Goal: Find specific page/section: Find specific page/section

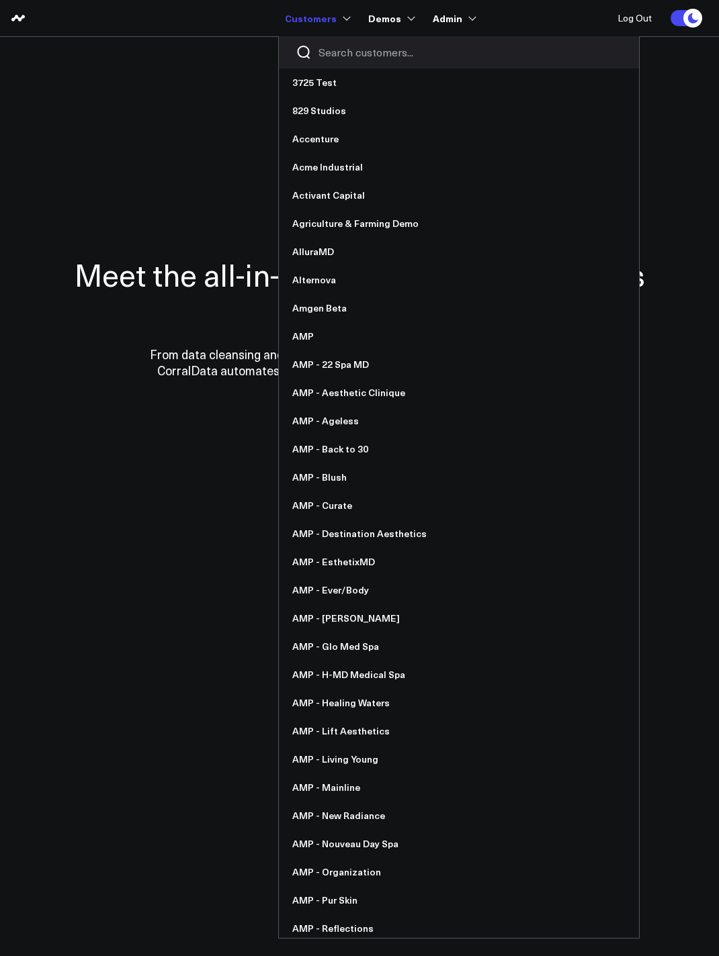
click at [347, 54] on input "Search customers input" at bounding box center [470, 52] width 304 height 15
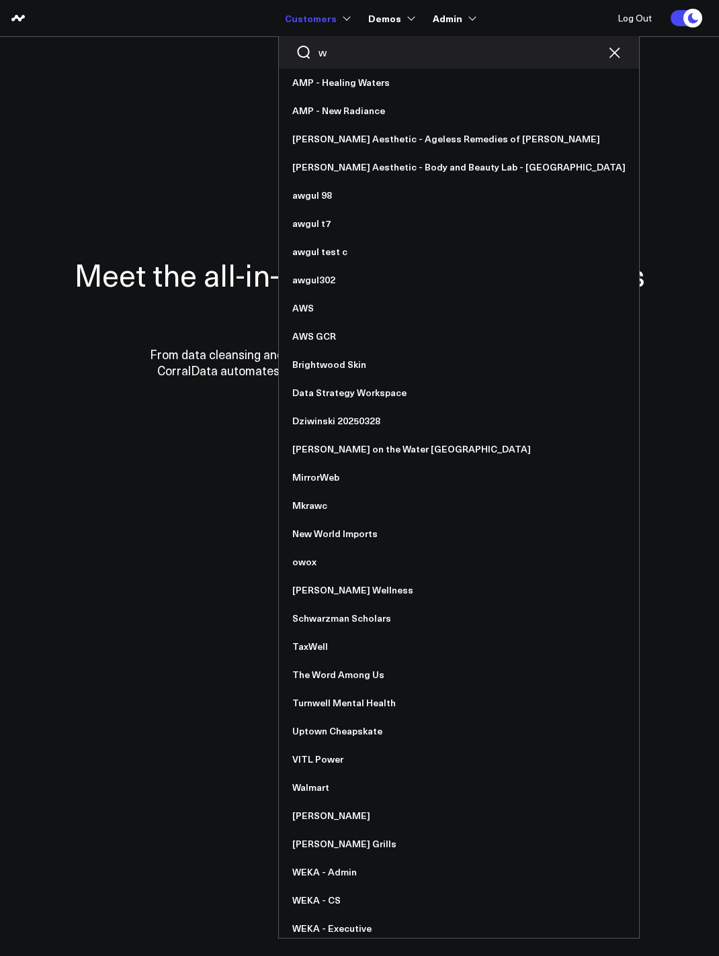
type input "we"
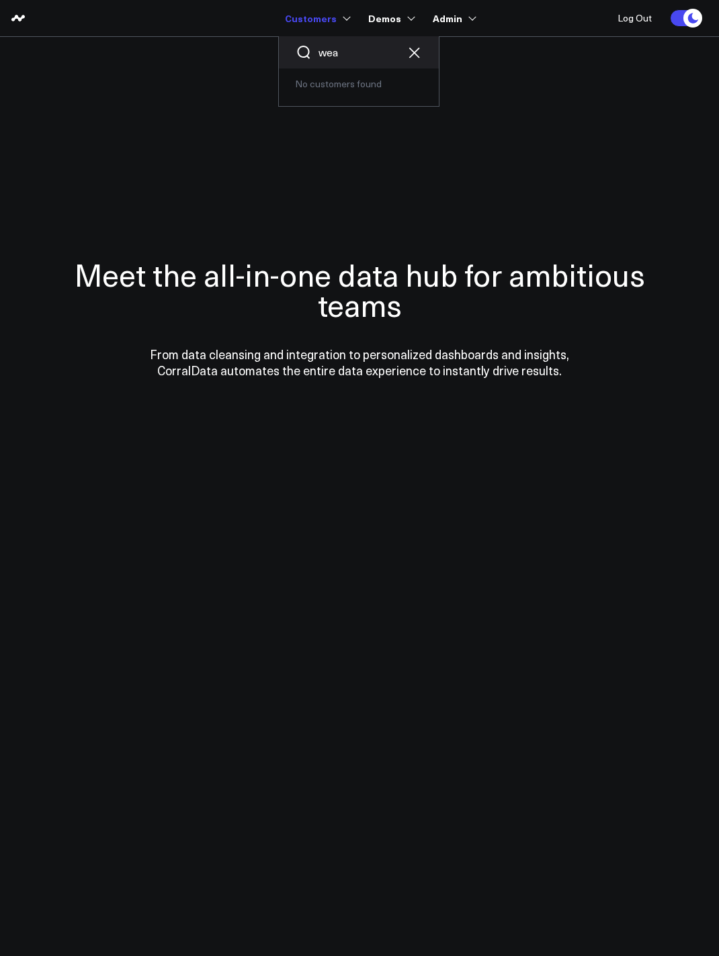
click at [347, 54] on input "wea" at bounding box center [358, 52] width 81 height 15
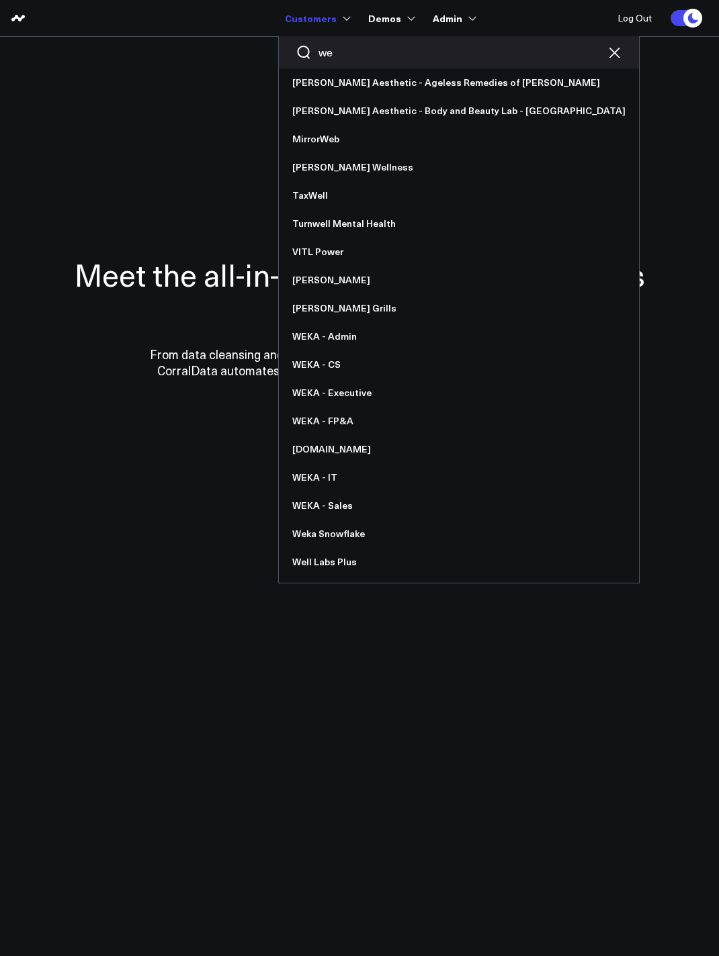
click at [346, 54] on input "we" at bounding box center [458, 52] width 281 height 15
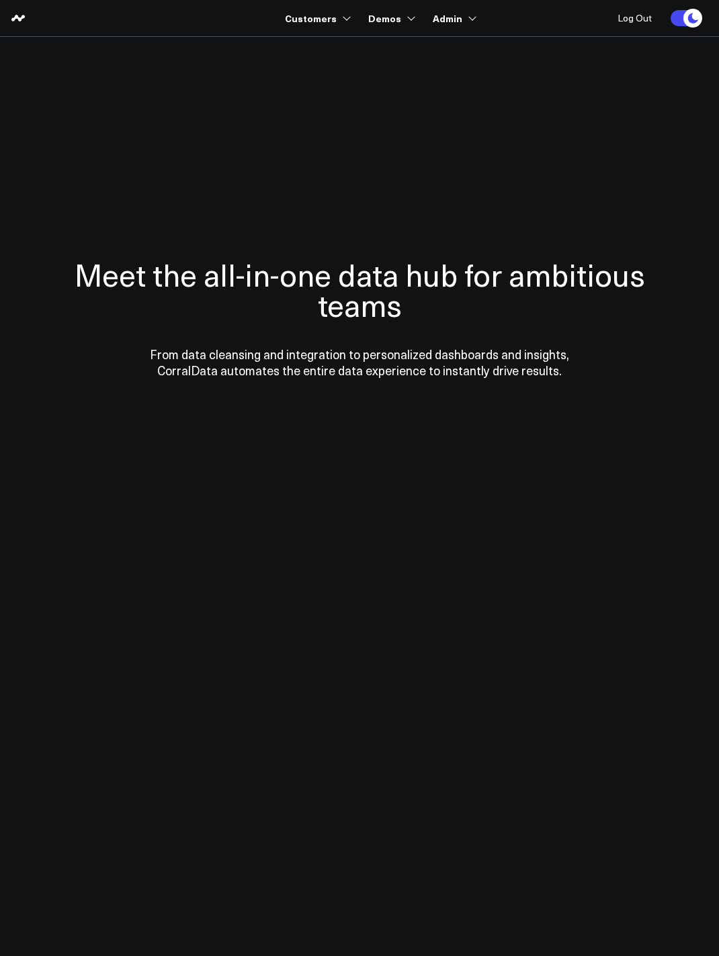
drag, startPoint x: 346, startPoint y: 54, endPoint x: 232, endPoint y: 21, distance: 118.4
click at [232, 21] on nav "Customers we Annie Aesthetic - Ageless Remedies of Roswell Annie Aesthetic - Bo…" at bounding box center [369, 18] width 666 height 36
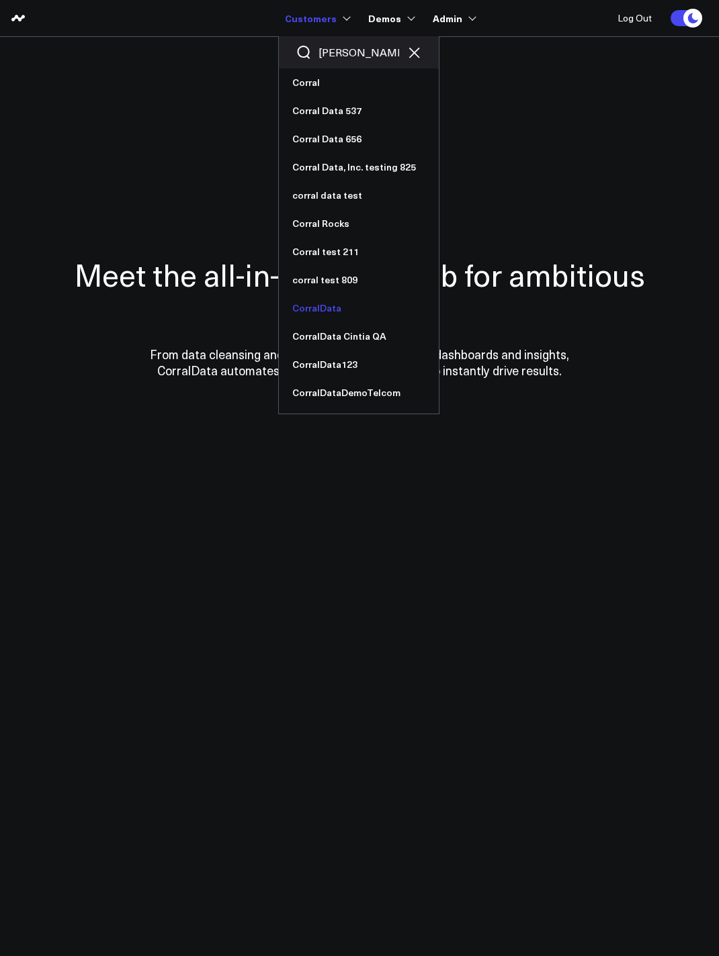
type input "corra"
click at [320, 306] on link "CorralData" at bounding box center [359, 308] width 160 height 28
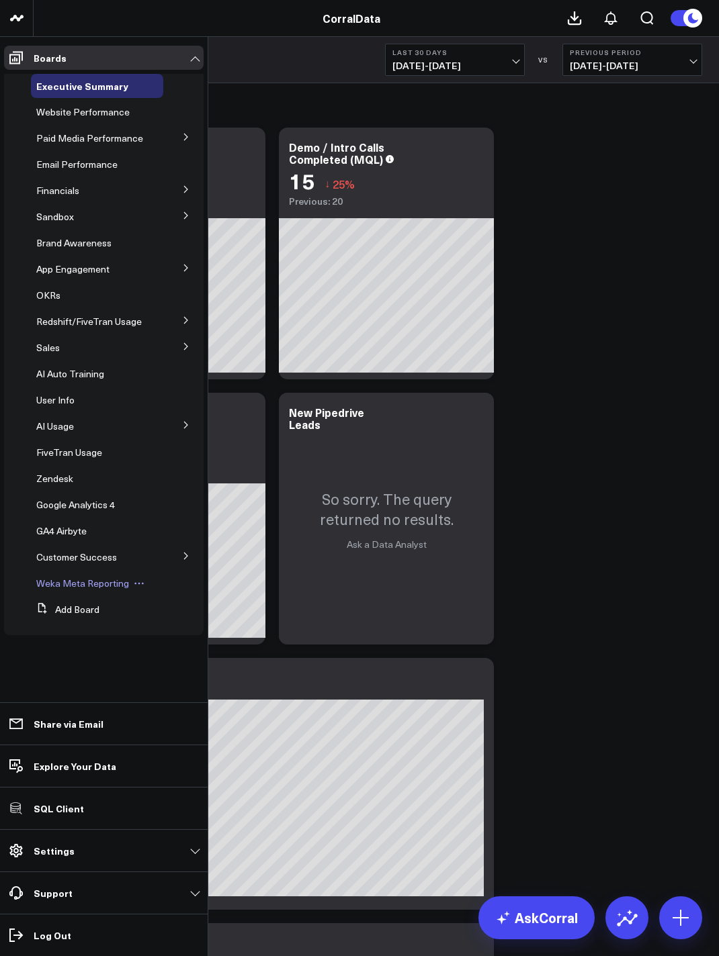
click at [65, 584] on span "Weka Meta Reporting" at bounding box center [82, 583] width 93 height 13
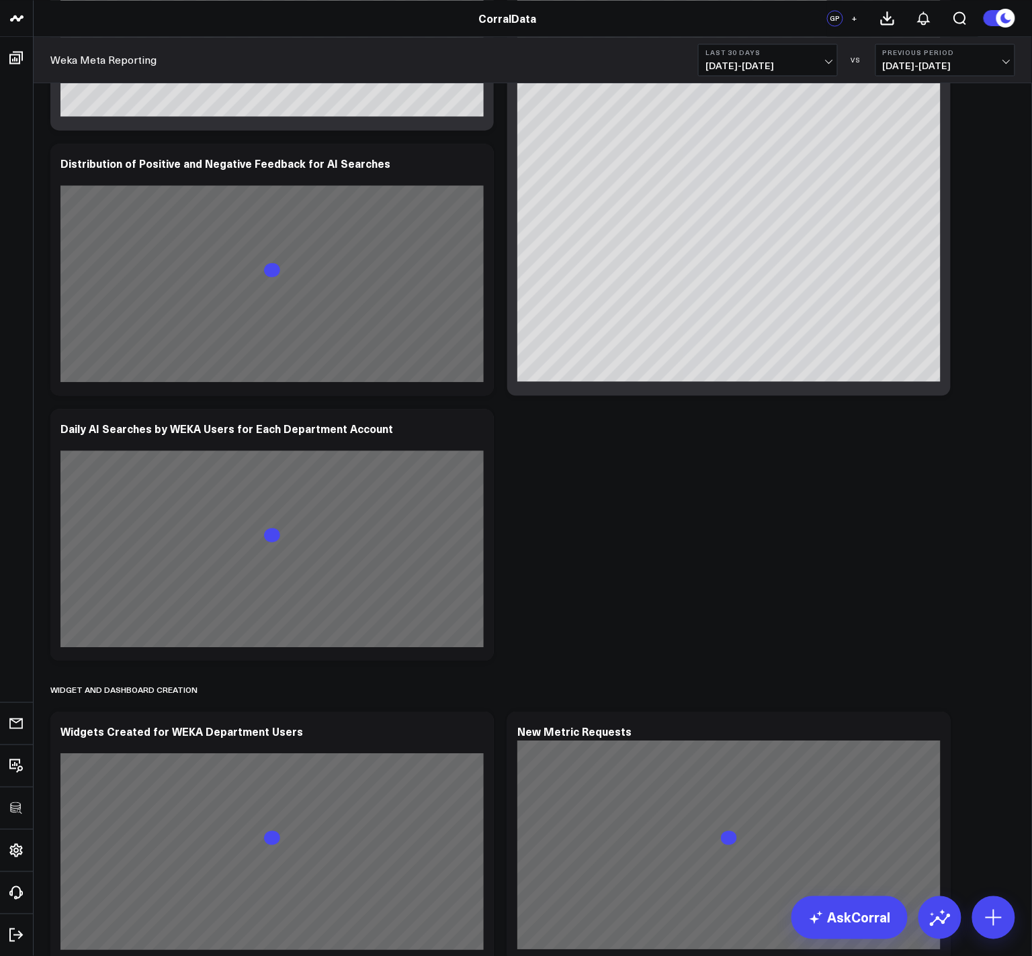
scroll to position [911, 0]
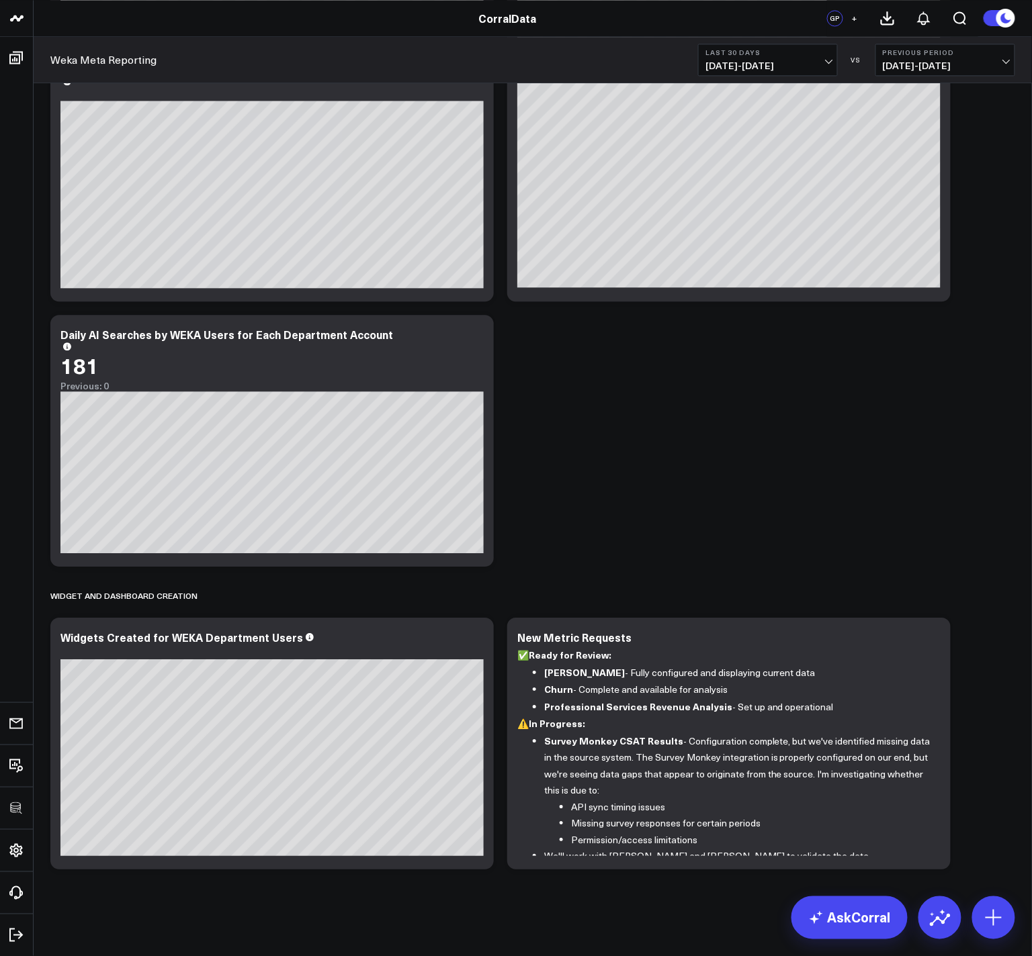
click at [718, 183] on div "Adoption Trends Modify via AI Copy link to widget Ask support Remove Create lin…" at bounding box center [533, 24] width 978 height 1705
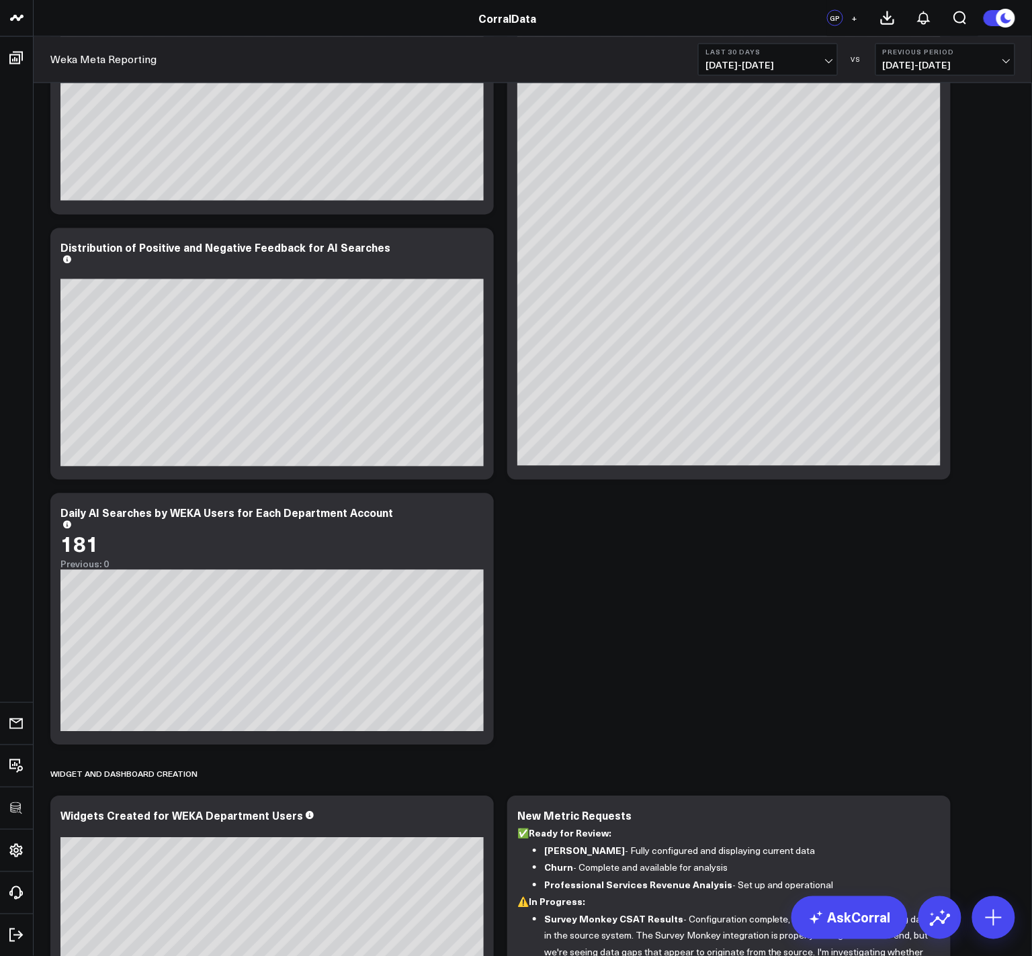
scroll to position [553, 0]
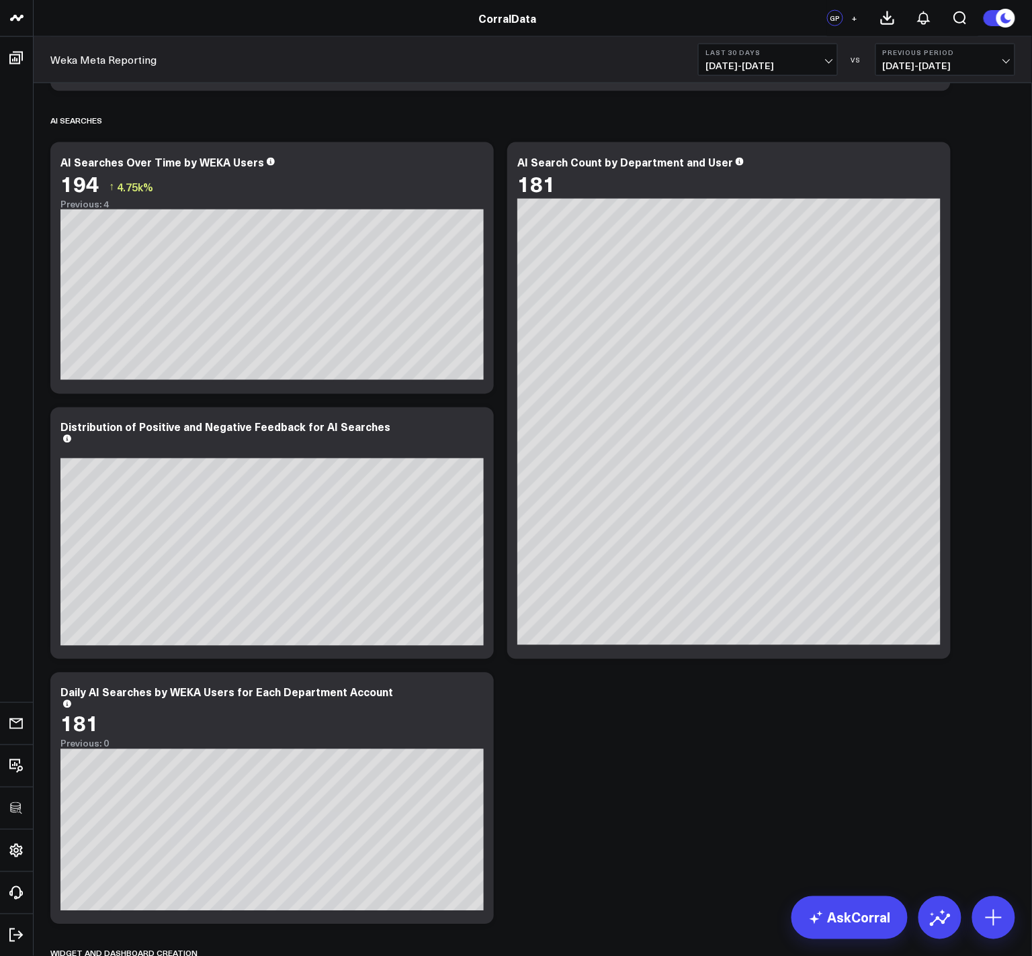
click at [572, 842] on div "Adoption Trends Modify via AI Copy link to widget Ask support Remove Create lin…" at bounding box center [533, 382] width 978 height 1705
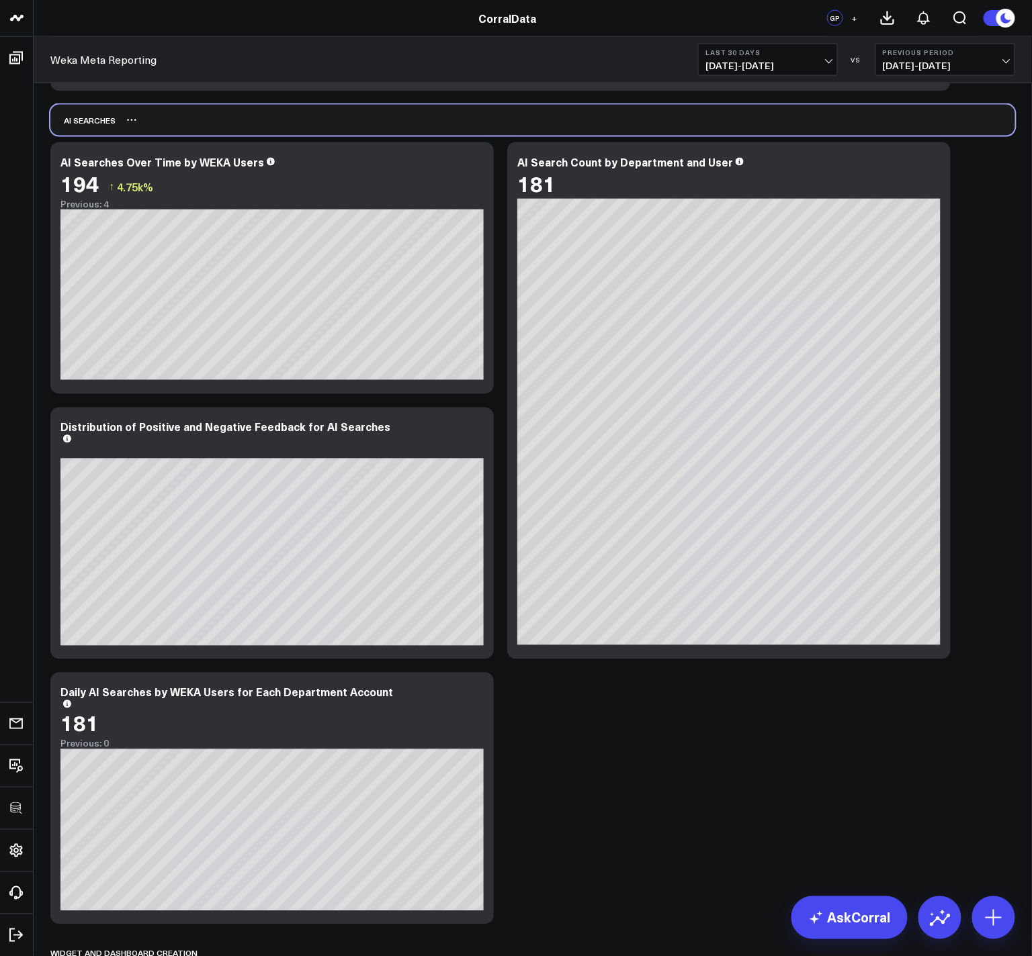
click at [718, 110] on div "AI Searches" at bounding box center [532, 120] width 964 height 31
